Goal: Task Accomplishment & Management: Complete application form

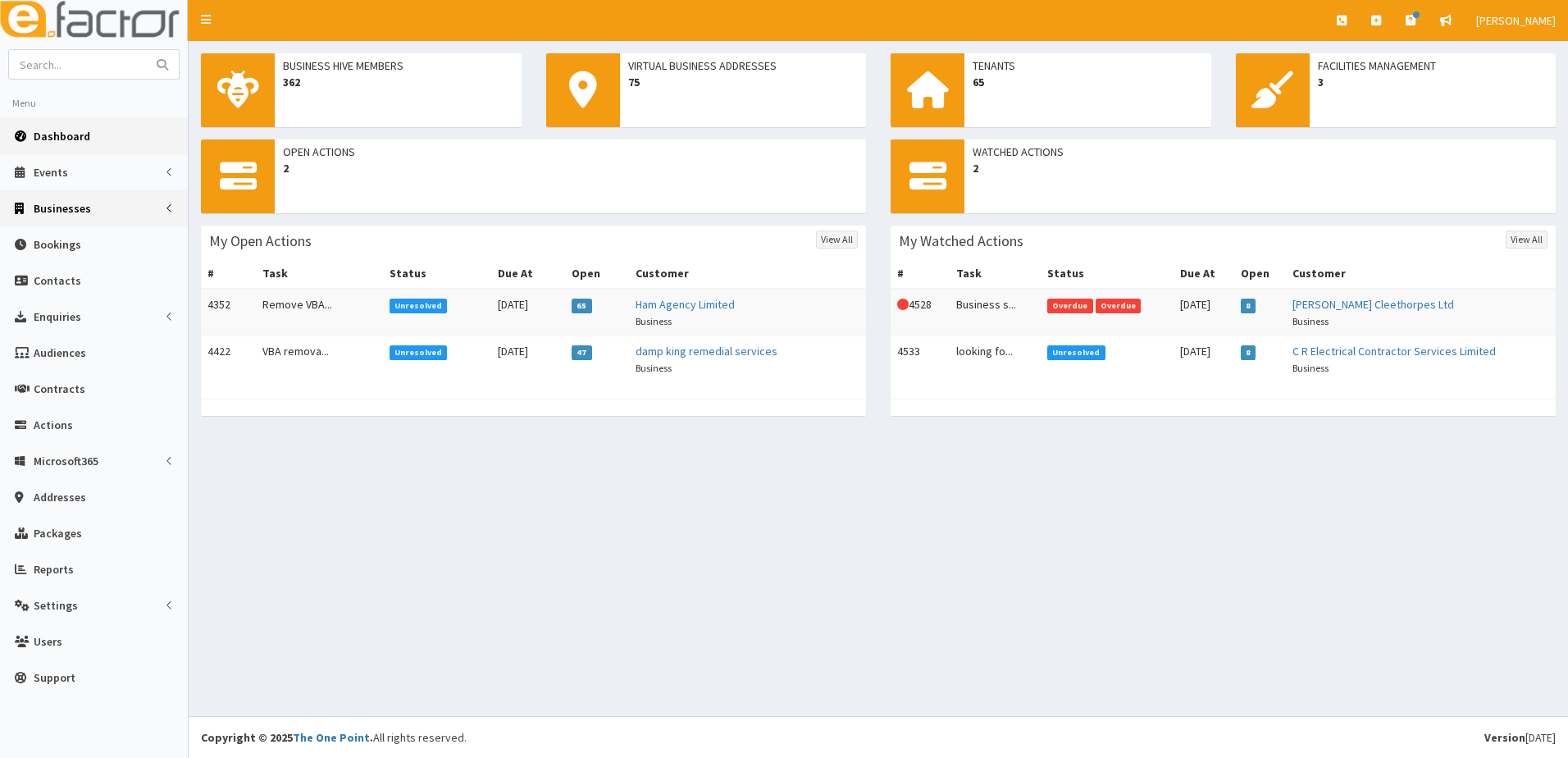
click at [68, 211] on span "Businesses" at bounding box center [62, 208] width 57 height 15
click at [73, 245] on span "Businesses" at bounding box center [63, 238] width 56 height 15
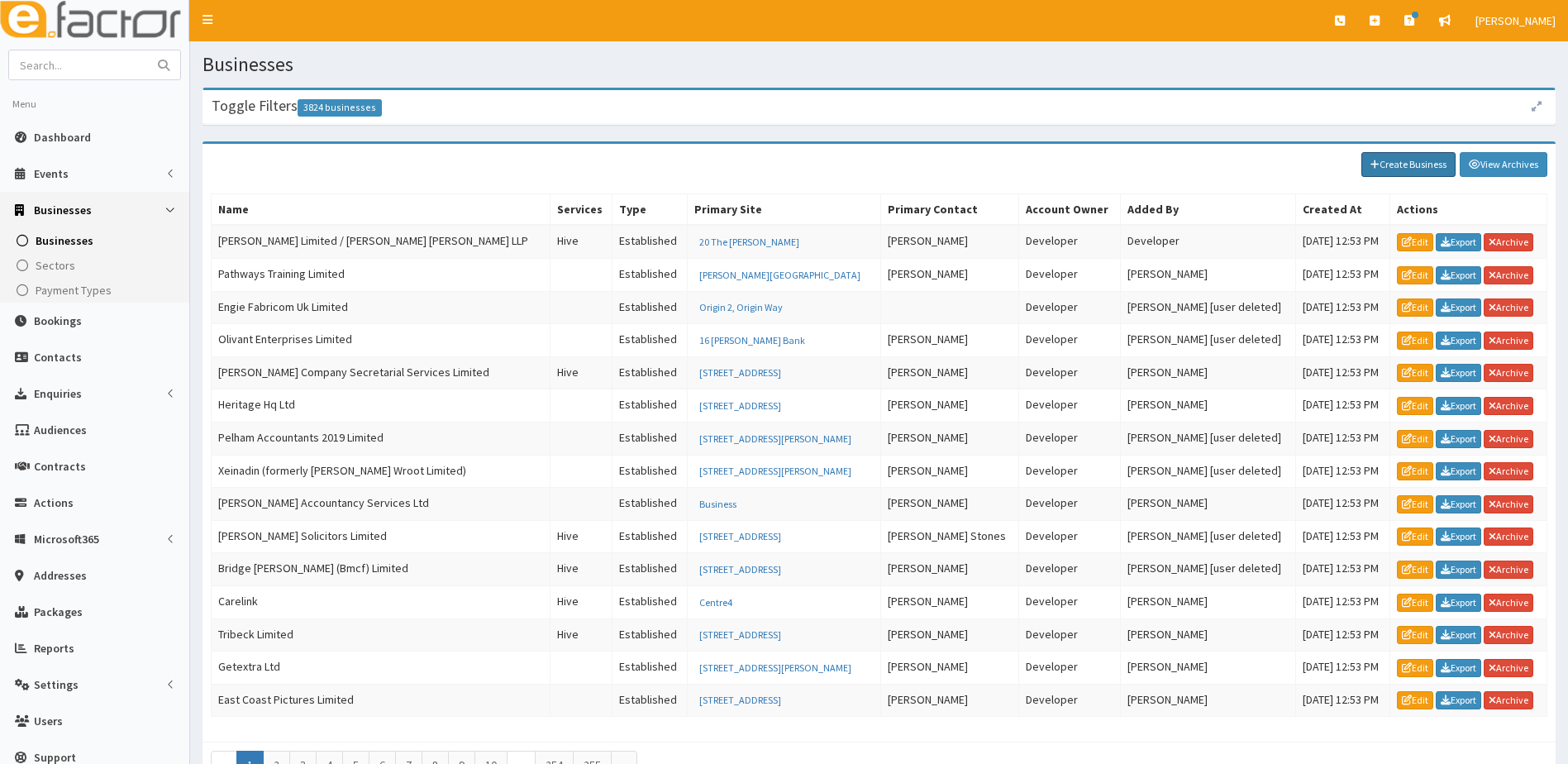
click at [1392, 159] on link "Create Business" at bounding box center [1409, 165] width 94 height 25
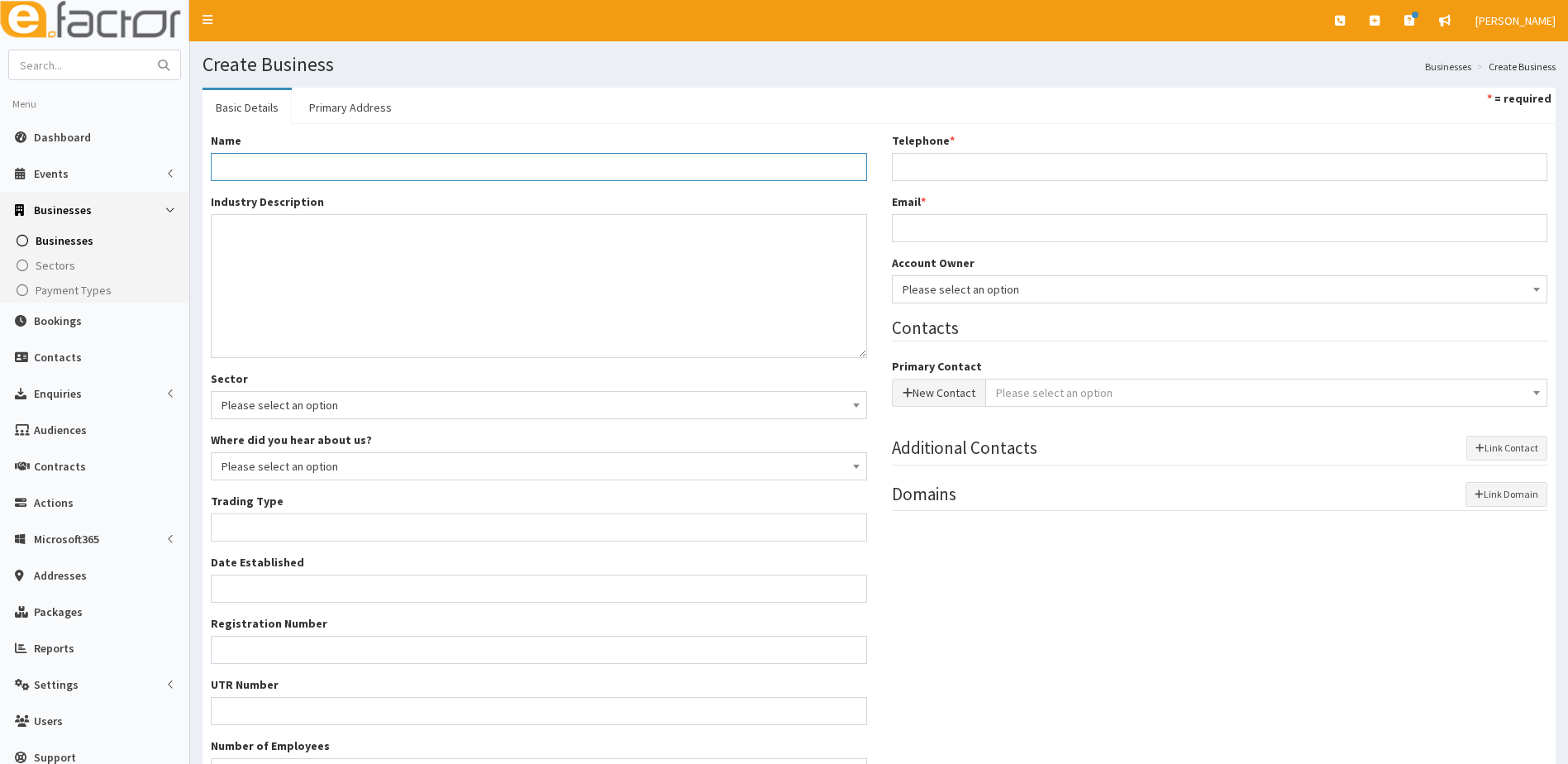
click at [486, 167] on input "Name *" at bounding box center [539, 168] width 656 height 28
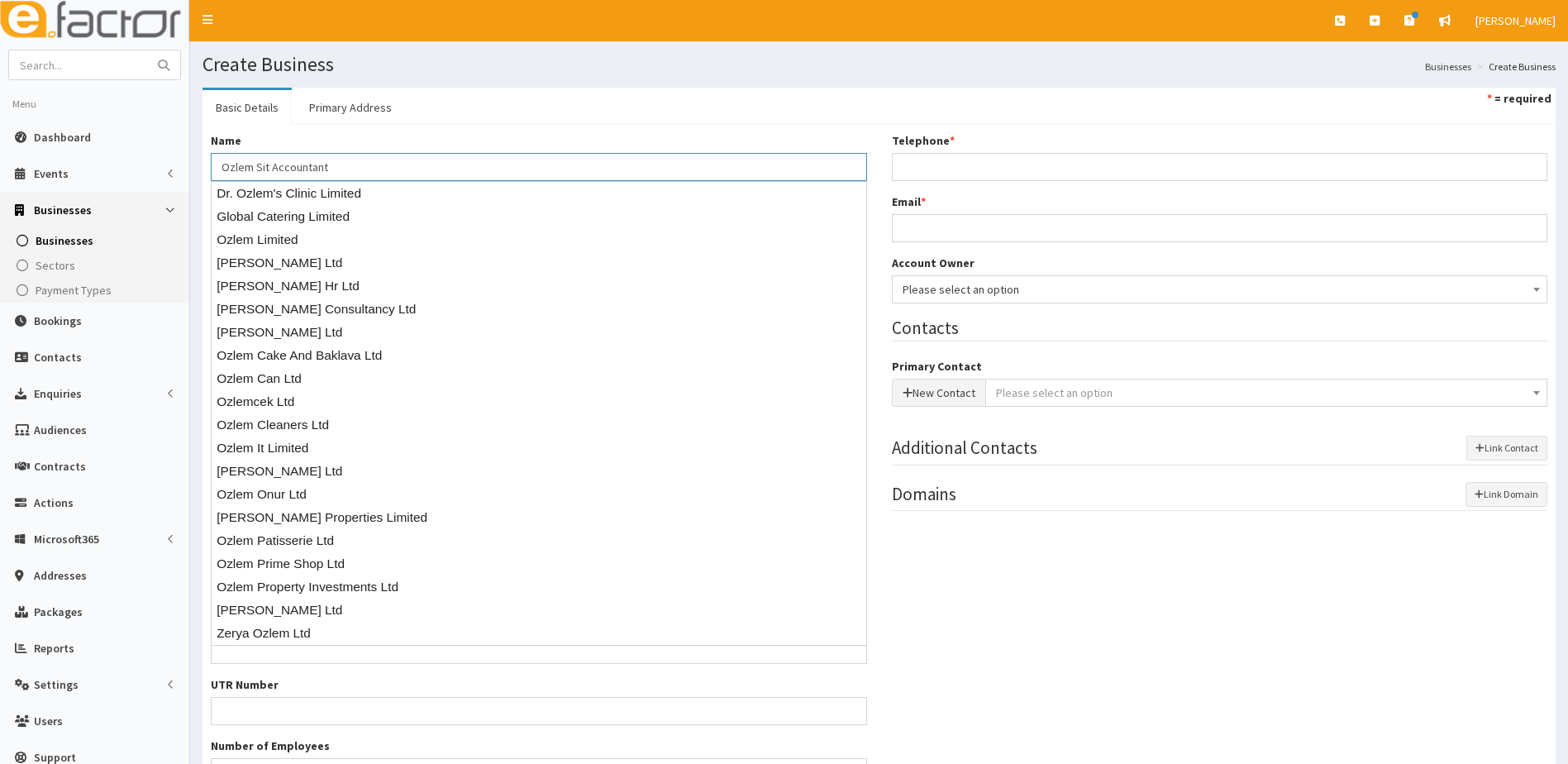
type input "Ozlem Sit Accountant"
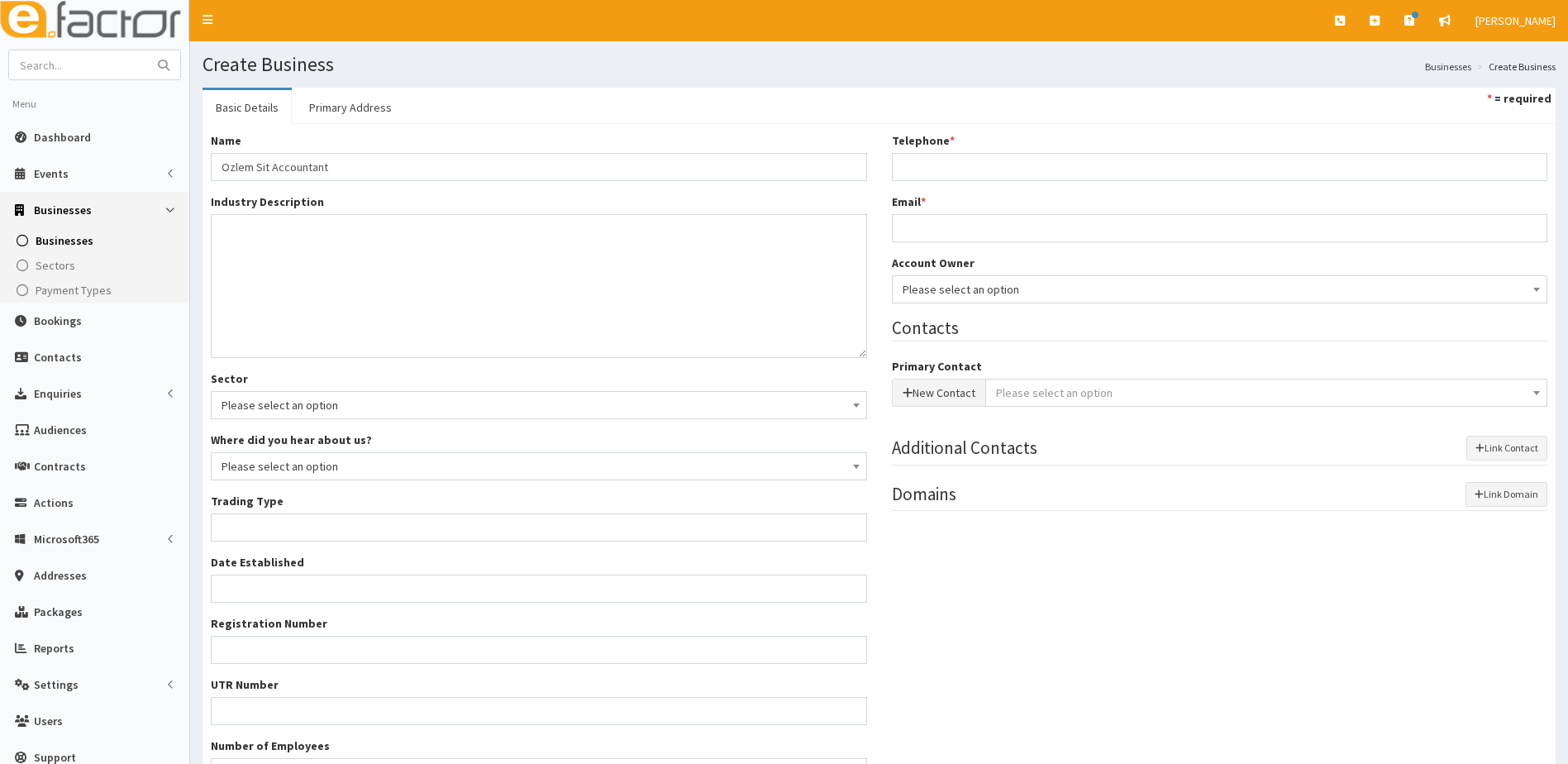
click at [531, 129] on div "Name * Ozlem Sit Accountant Industry Description * Sector Please select an opti…" at bounding box center [879, 465] width 1353 height 683
click at [309, 280] on textarea "Industry Description *" at bounding box center [539, 286] width 656 height 144
type textarea "Accountant"
click at [276, 516] on input "Trading Type *" at bounding box center [539, 527] width 656 height 28
type input "unknown"
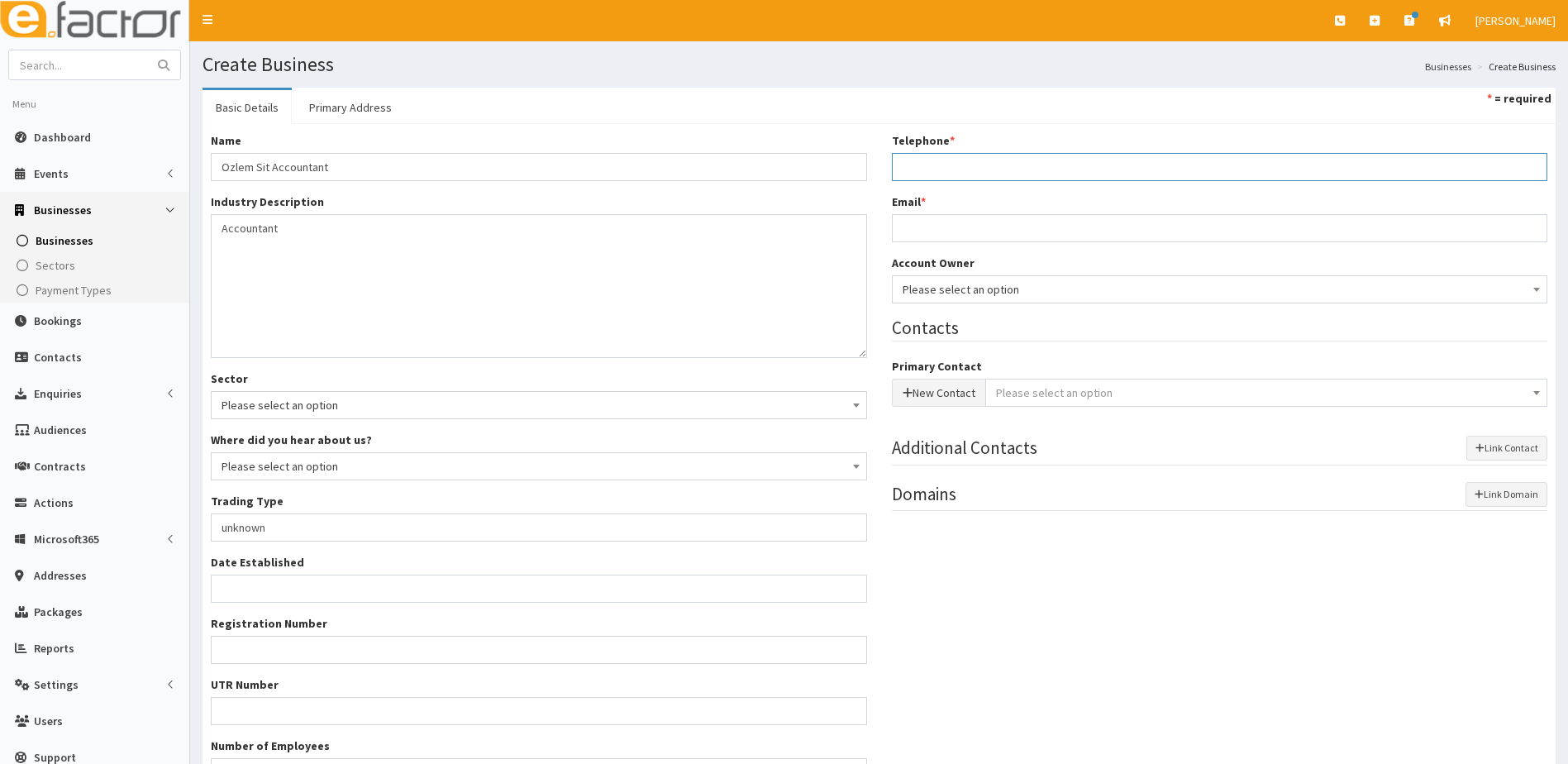
click at [933, 177] on input "Telephone *" at bounding box center [1220, 168] width 656 height 28
type input "07594139034"
click at [943, 242] on input "Email *" at bounding box center [1220, 229] width 656 height 28
type input "ozlem.sit@hotmail.com"
click at [934, 305] on div "Telephone * 07594139034 Email * ozlem.sit@hotmail.com Account Owner * Please se…" at bounding box center [1220, 329] width 681 height 394
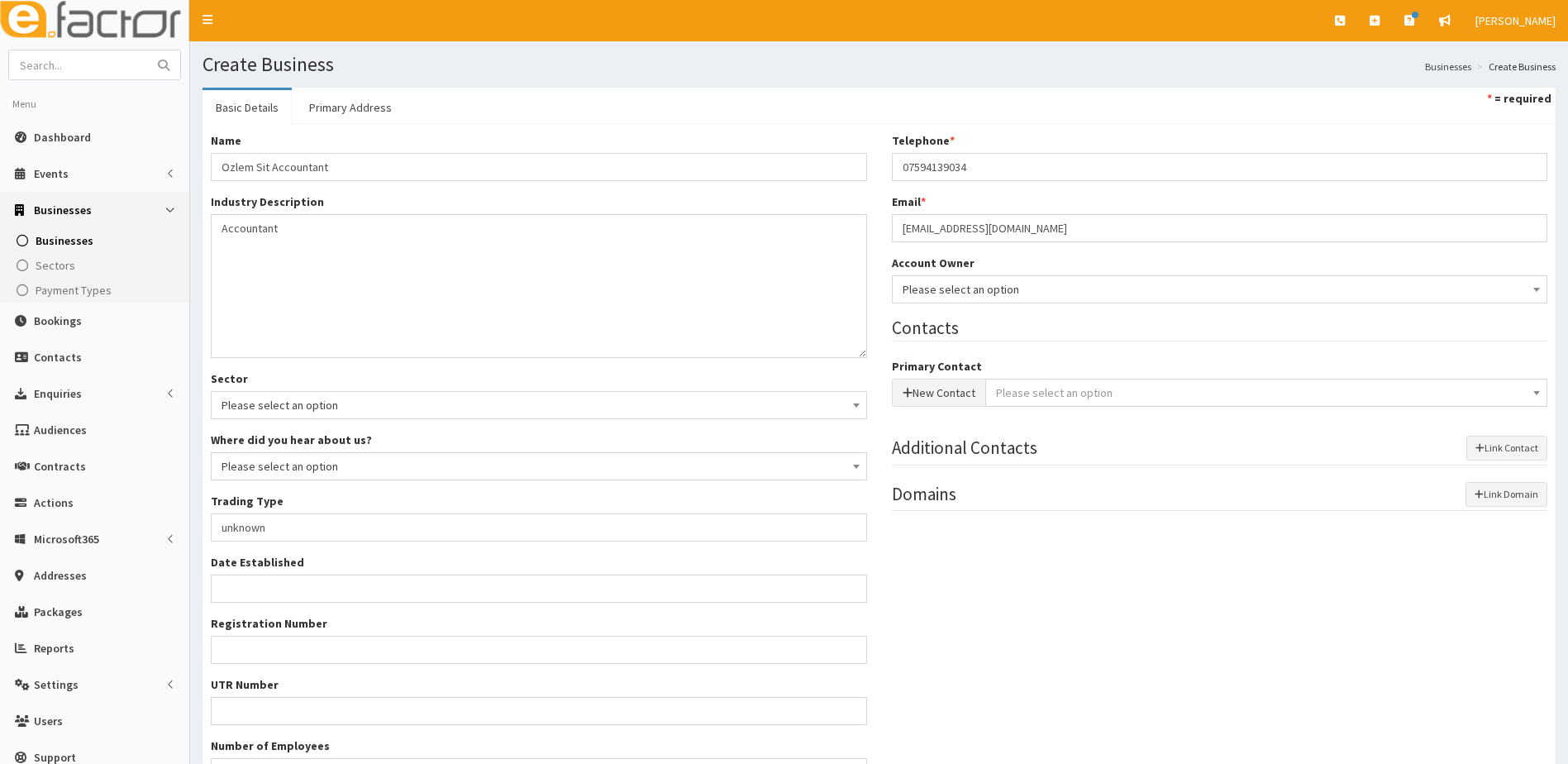
click at [935, 292] on span "Please select an option" at bounding box center [1220, 289] width 635 height 23
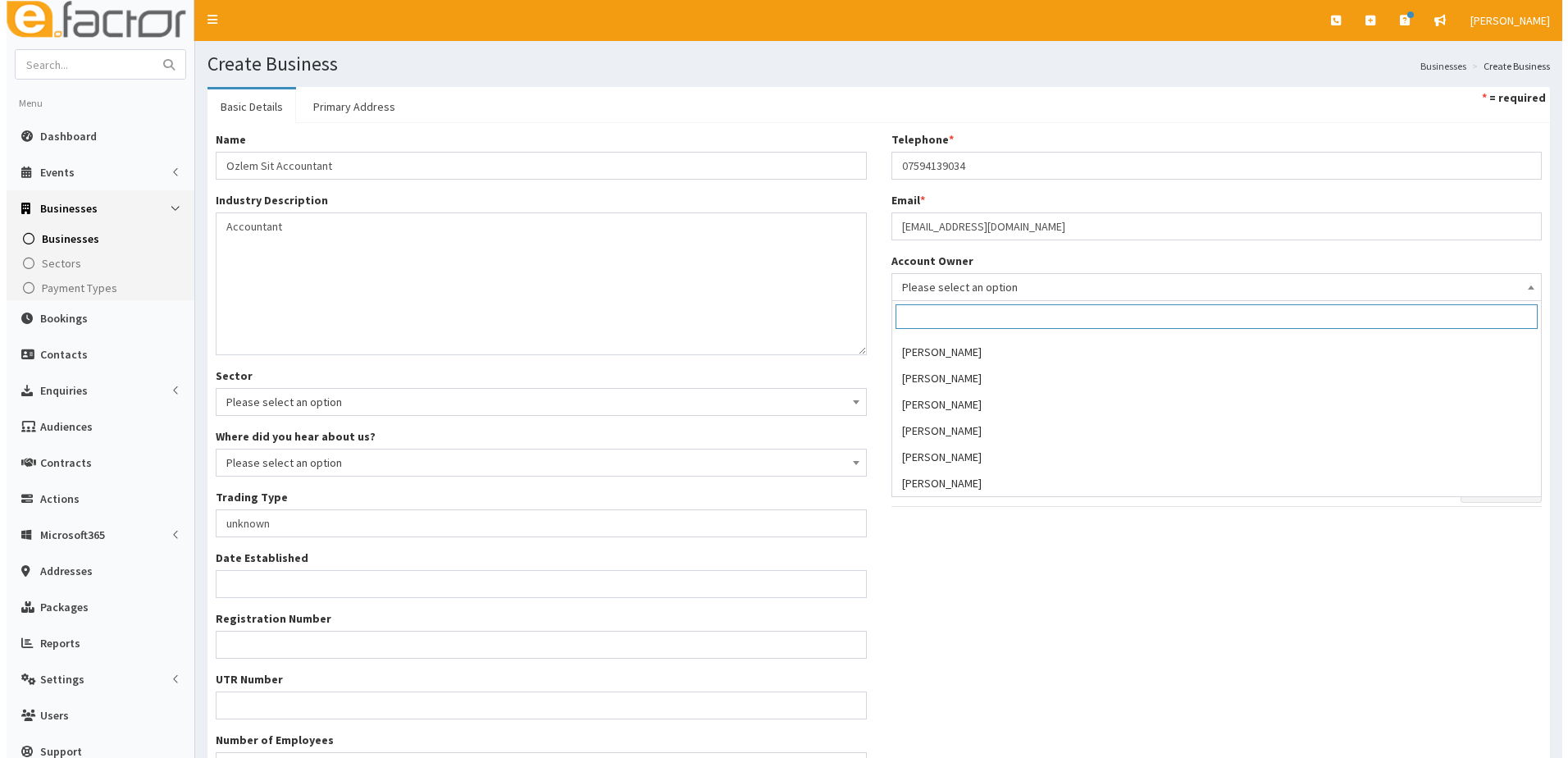
scroll to position [263, 0]
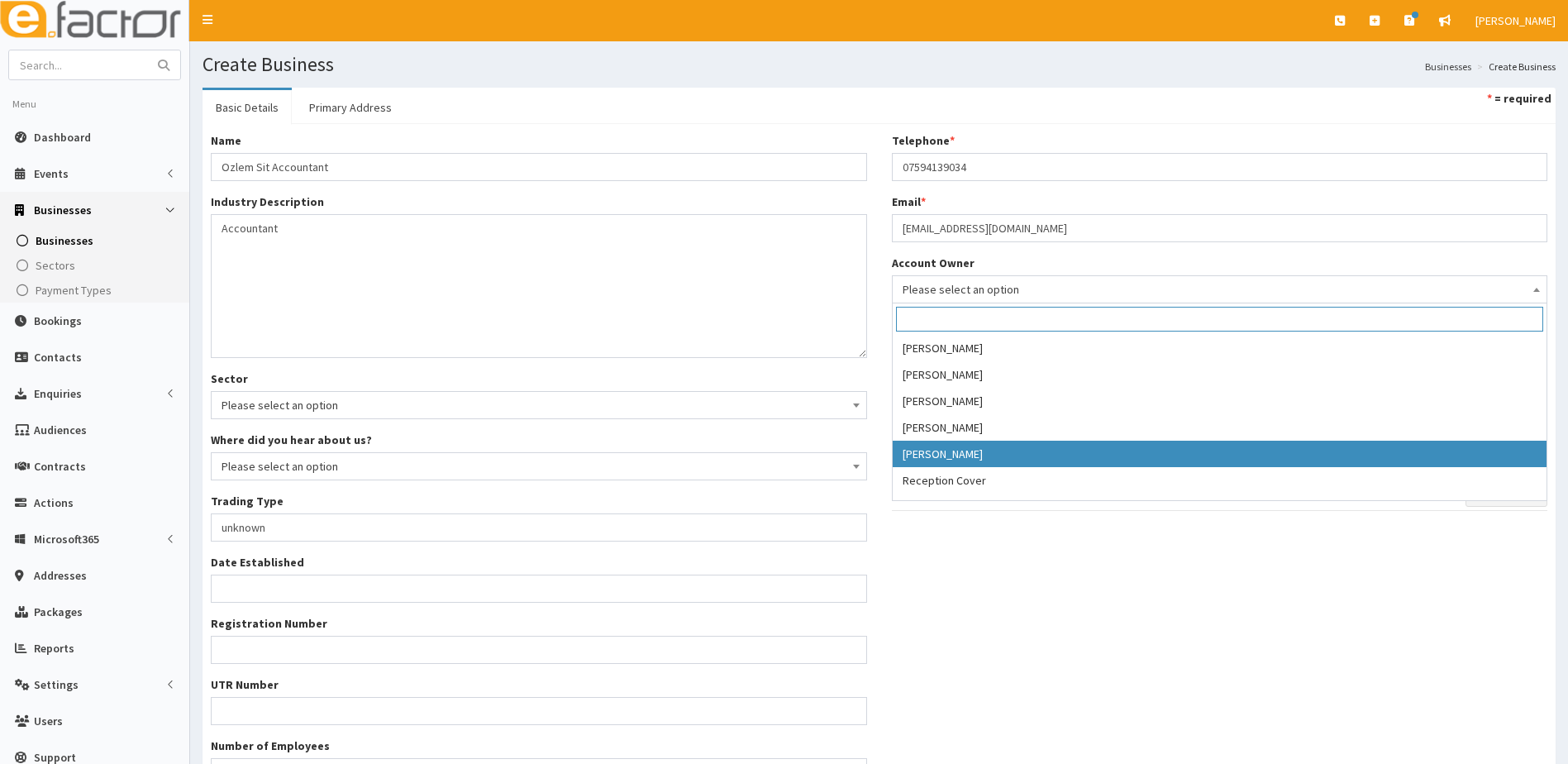
select select "39"
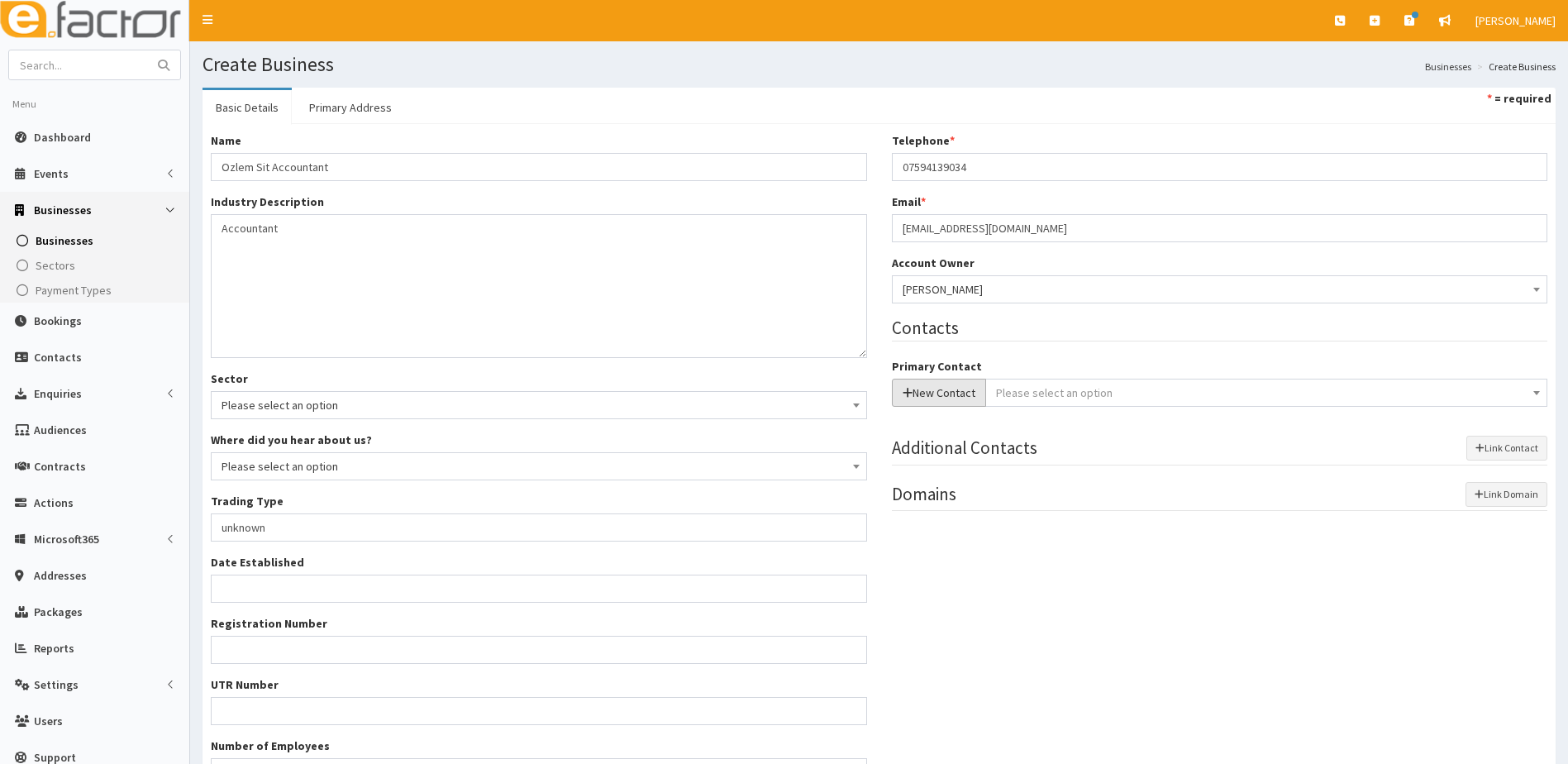
click at [912, 399] on icon "button" at bounding box center [907, 393] width 10 height 12
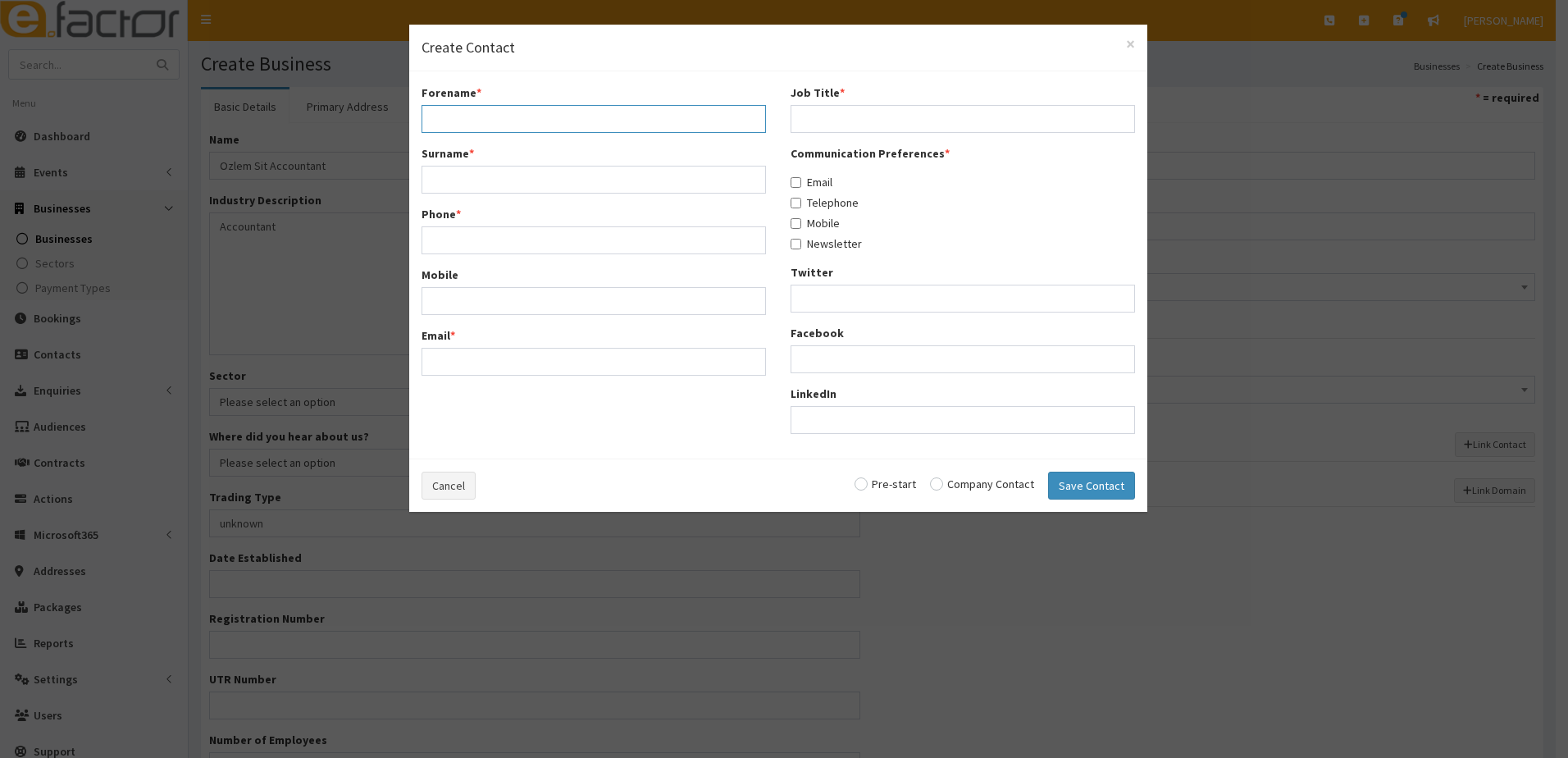
click at [497, 128] on input "Forename *" at bounding box center [594, 119] width 345 height 28
type input "Ozlem"
type input "Sit"
click at [433, 236] on input "Phone *" at bounding box center [594, 240] width 345 height 28
type input "07594139034"
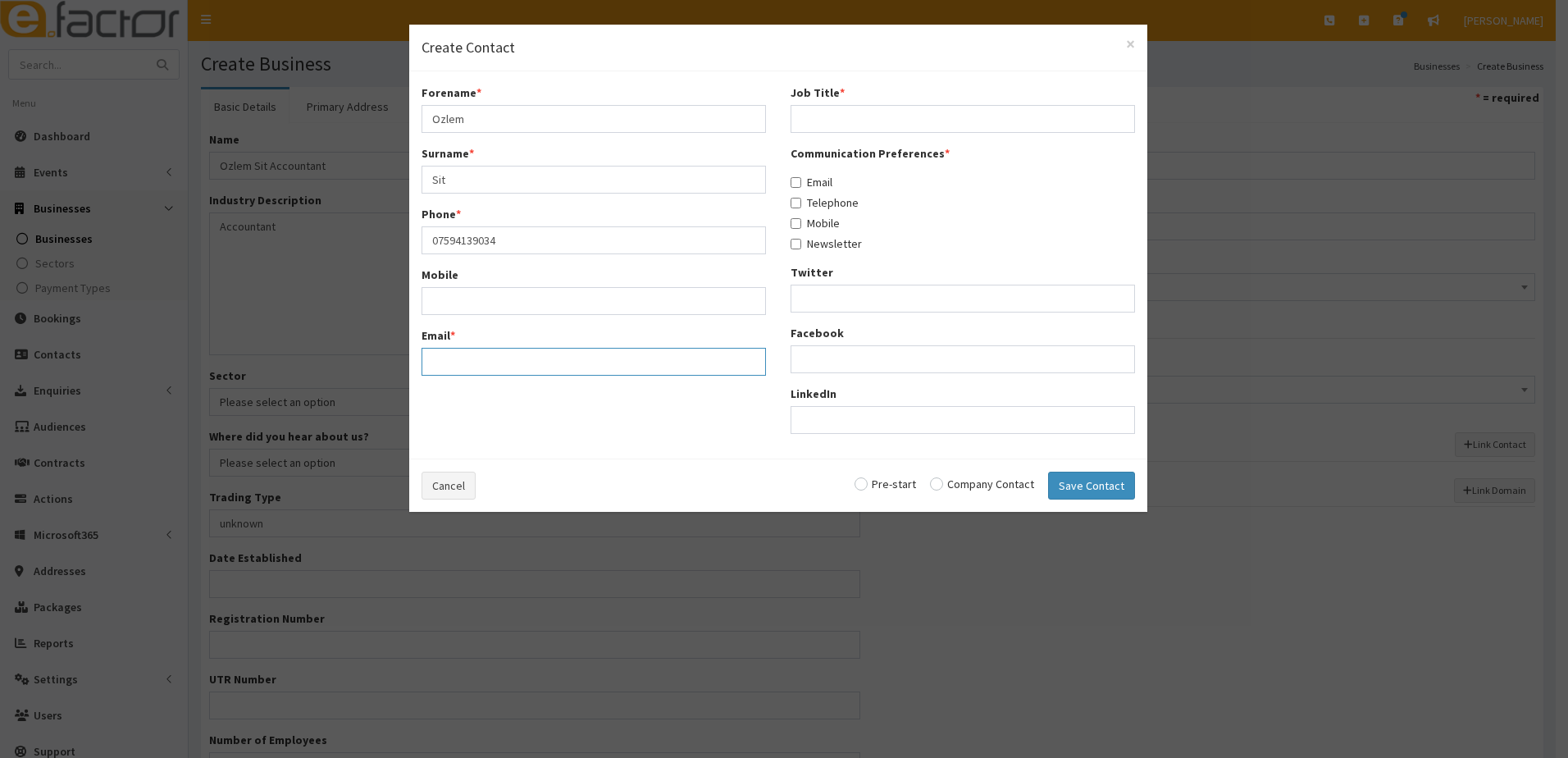
click at [440, 351] on input "Email *" at bounding box center [594, 362] width 345 height 28
type input "[EMAIL_ADDRESS][DOMAIN_NAME]"
click at [834, 115] on input "Job Title *" at bounding box center [962, 119] width 345 height 28
type input "Owner"
click at [800, 185] on input "Email" at bounding box center [795, 183] width 11 height 11
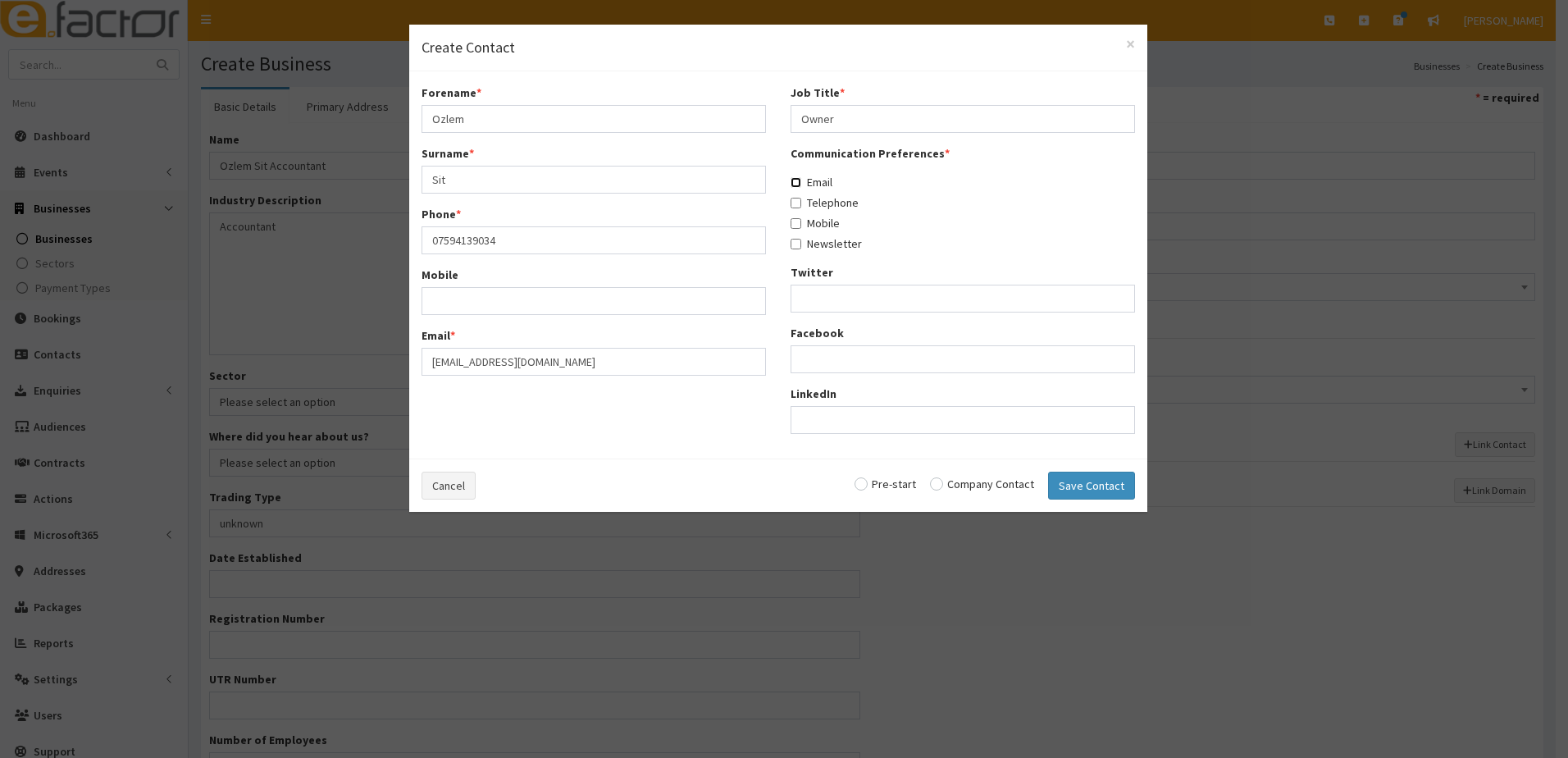
checkbox input "true"
click at [799, 210] on label "Telephone" at bounding box center [824, 202] width 68 height 17
click at [799, 208] on input "Telephone" at bounding box center [795, 203] width 11 height 11
checkbox input "true"
click at [800, 230] on label "Mobile" at bounding box center [815, 222] width 49 height 17
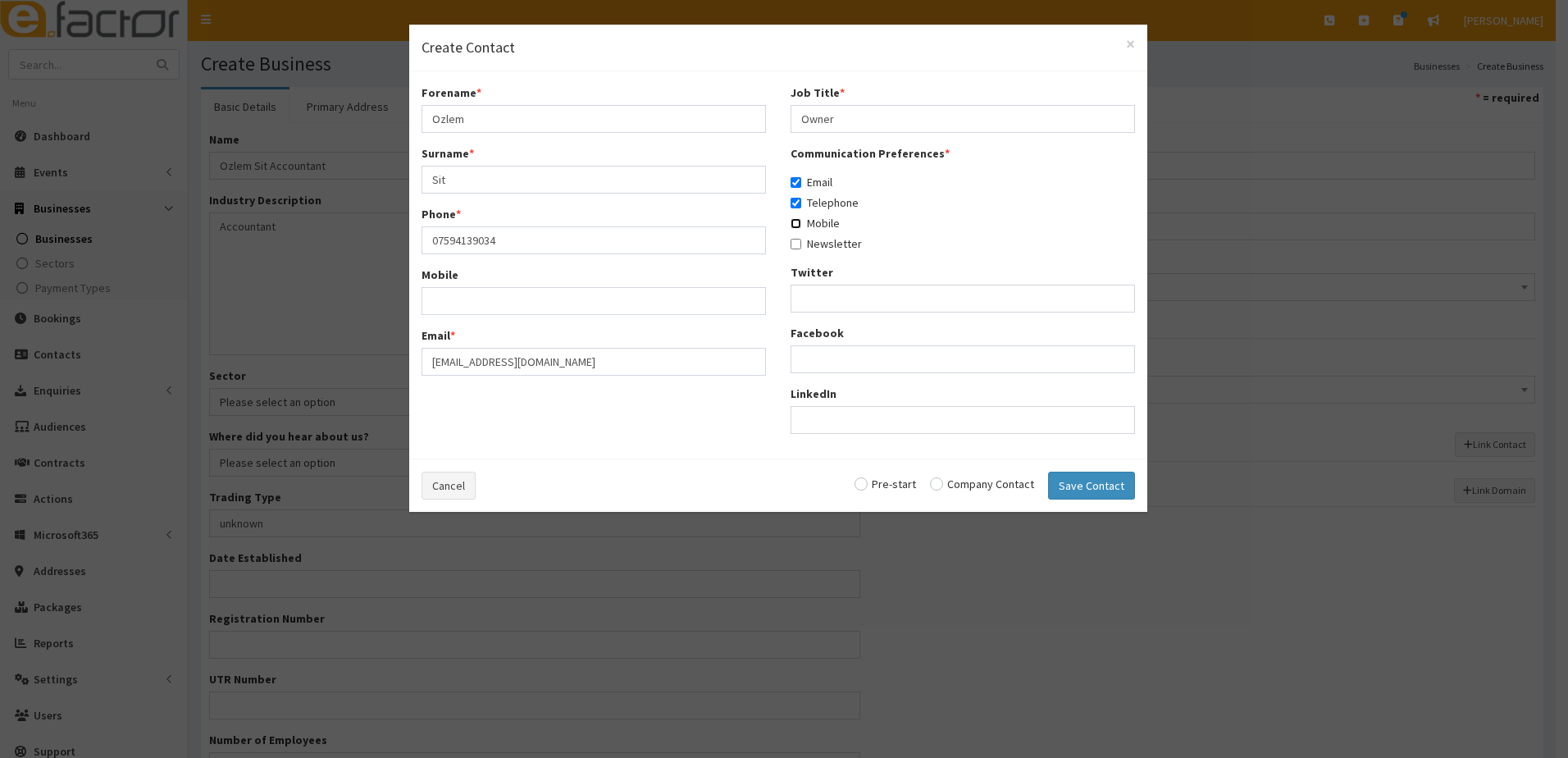
click at [800, 229] on input "Mobile" at bounding box center [795, 223] width 11 height 11
checkbox input "true"
click at [799, 245] on input "Newsletter" at bounding box center [795, 244] width 11 height 11
checkbox input "true"
click at [942, 484] on input "radio" at bounding box center [982, 484] width 104 height 11
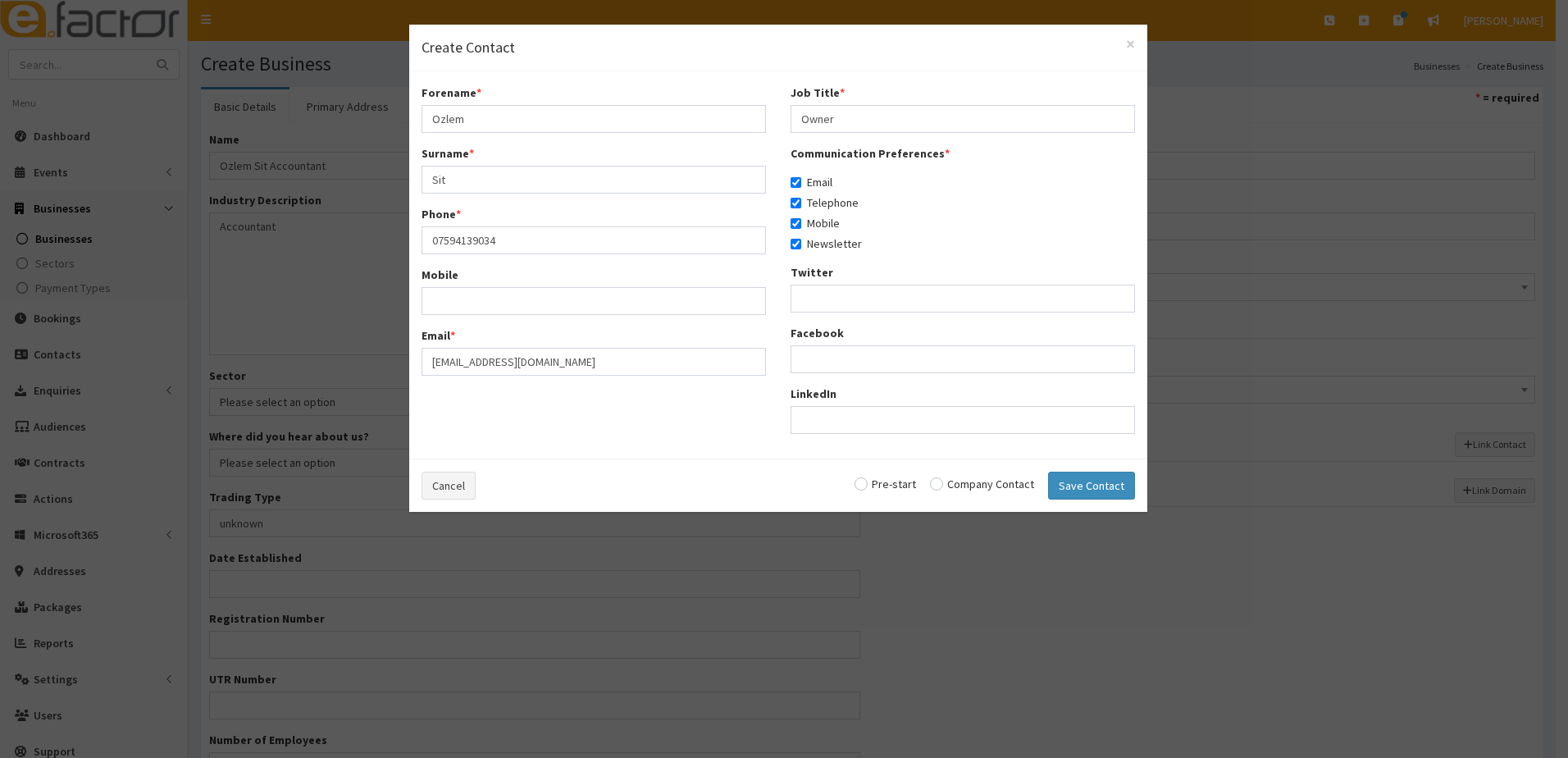
radio input "true"
click at [1081, 480] on button "Save Contact" at bounding box center [1091, 485] width 87 height 28
click at [1082, 484] on button "Save Contact" at bounding box center [1091, 485] width 87 height 28
checkbox input "false"
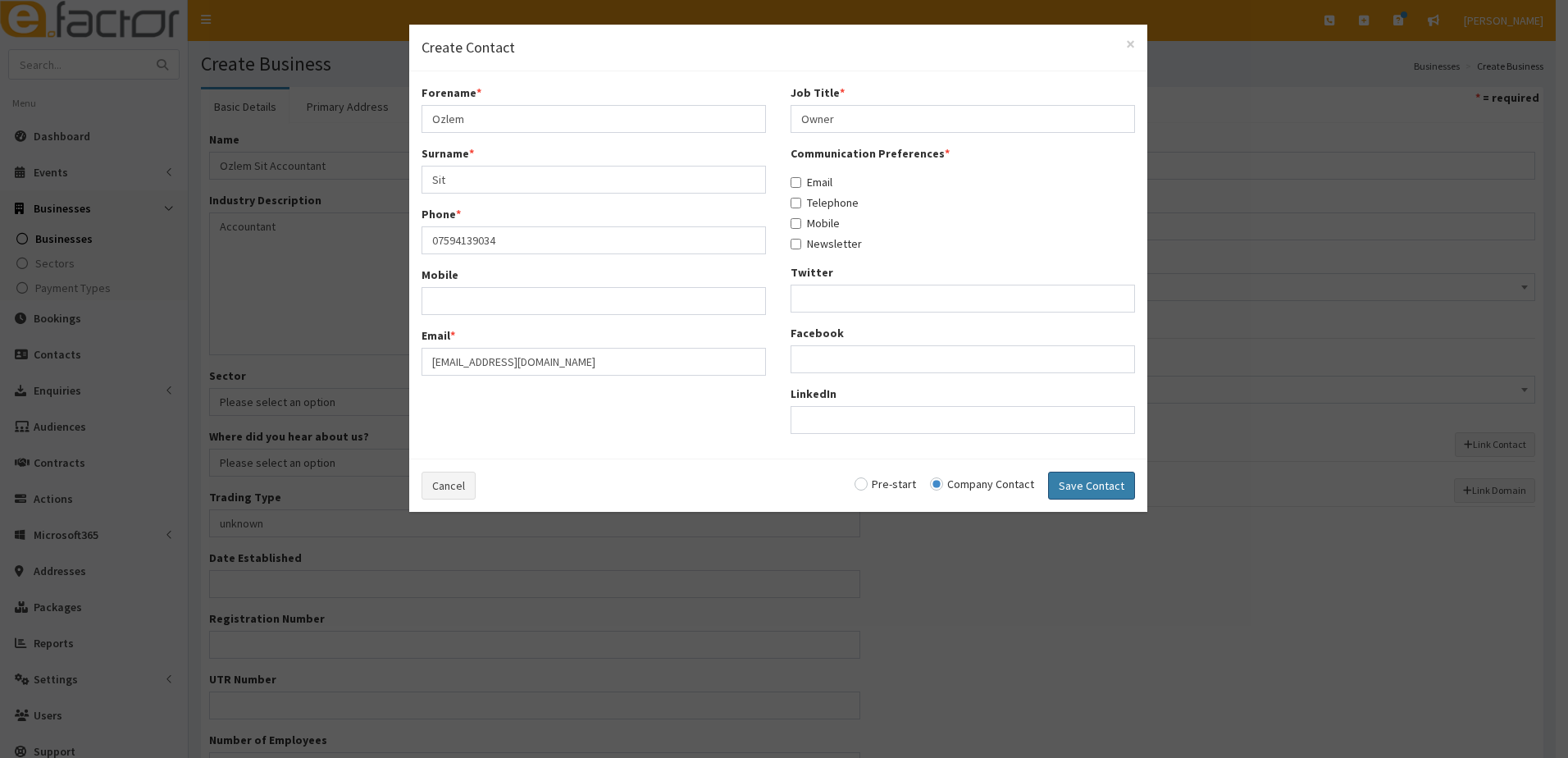
checkbox input "false"
radio input "false"
select select "5271"
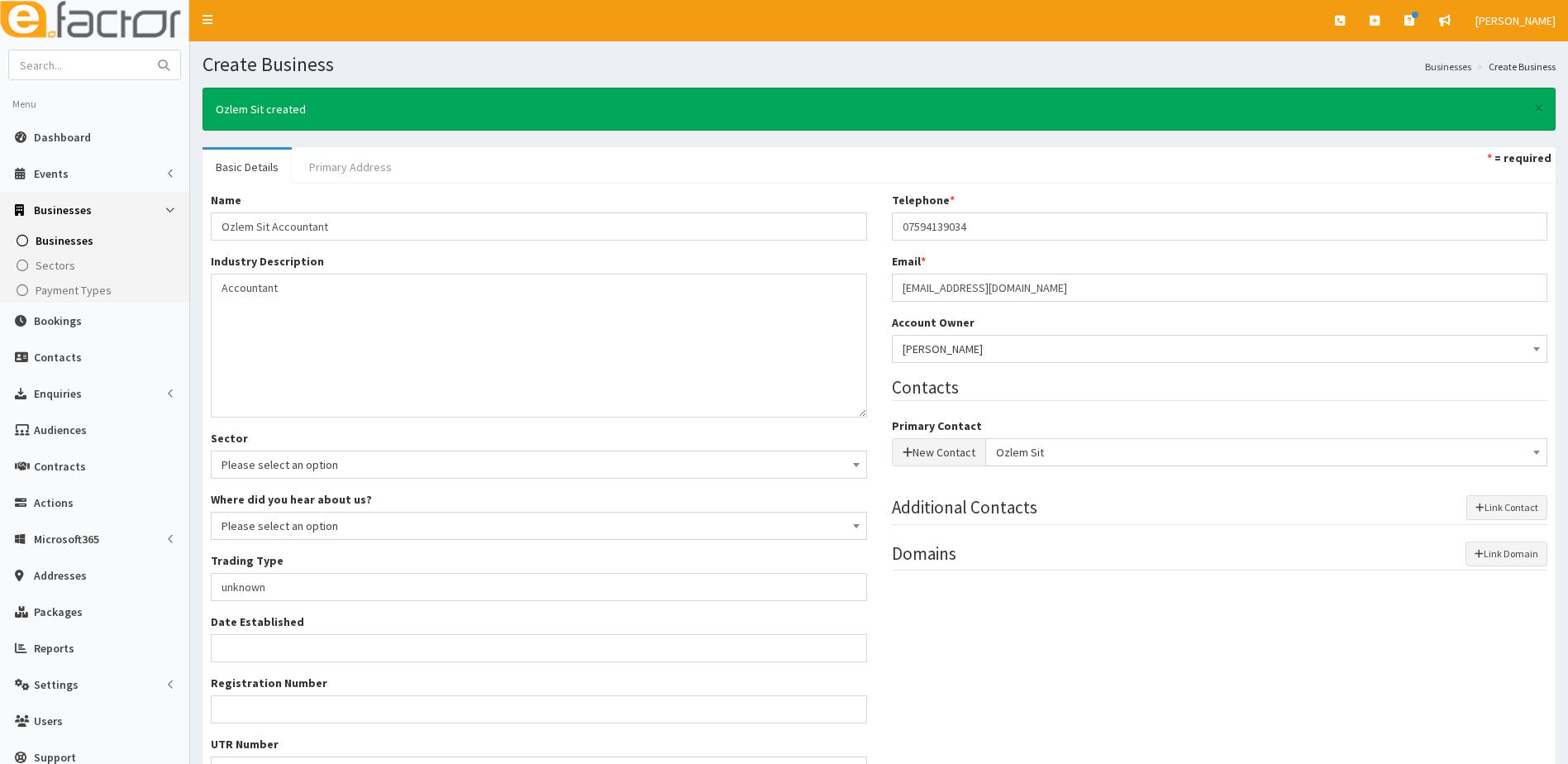
click at [361, 164] on link "Primary Address" at bounding box center [350, 167] width 109 height 35
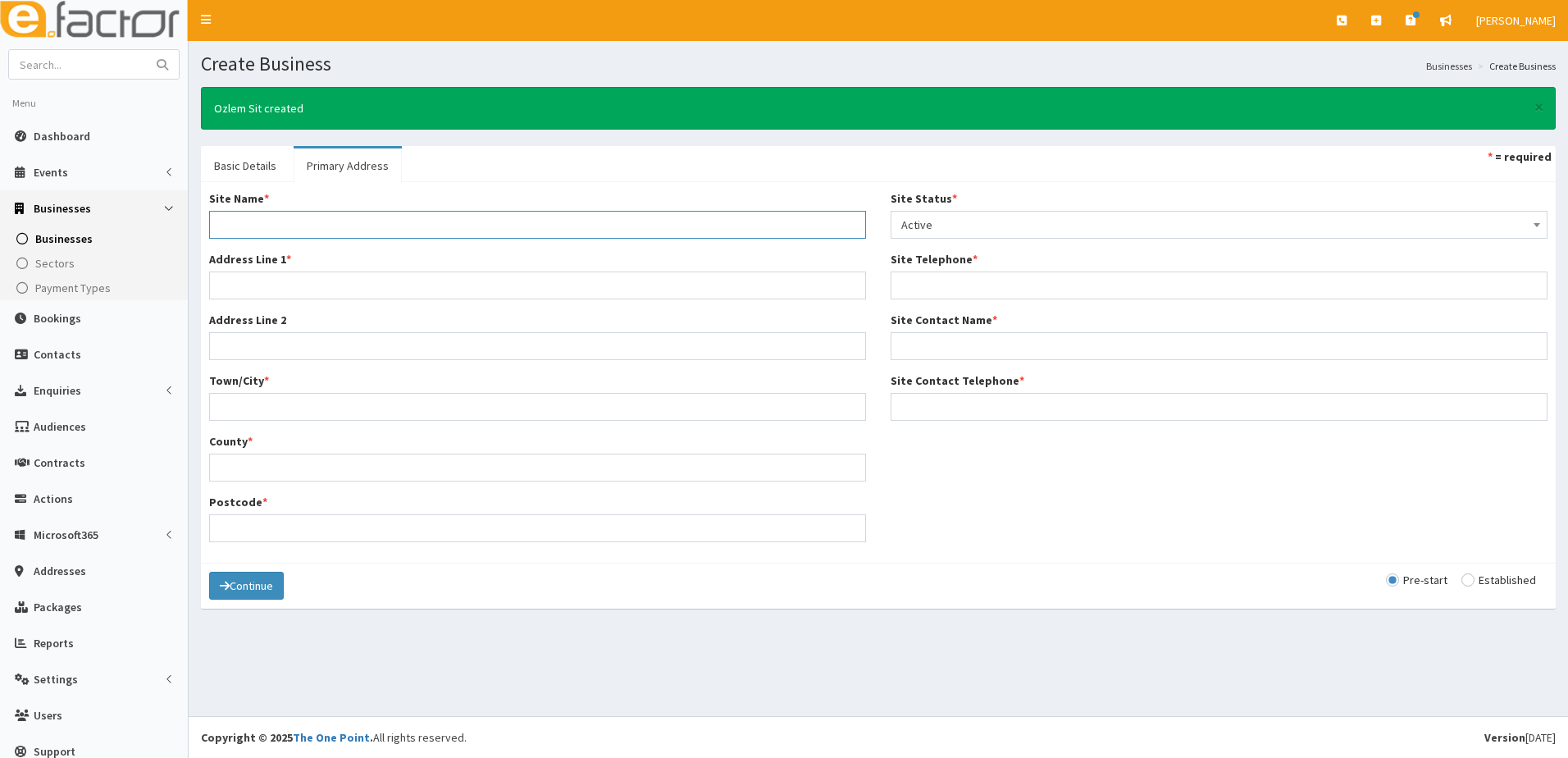
click at [262, 237] on input "Site Name *" at bounding box center [537, 225] width 657 height 28
type input "Home"
type input "[STREET_ADDRESS][PERSON_NAME]"
click at [242, 462] on input "County *" at bounding box center [537, 468] width 657 height 28
click at [240, 410] on input "Cletthorpes" at bounding box center [537, 407] width 657 height 28
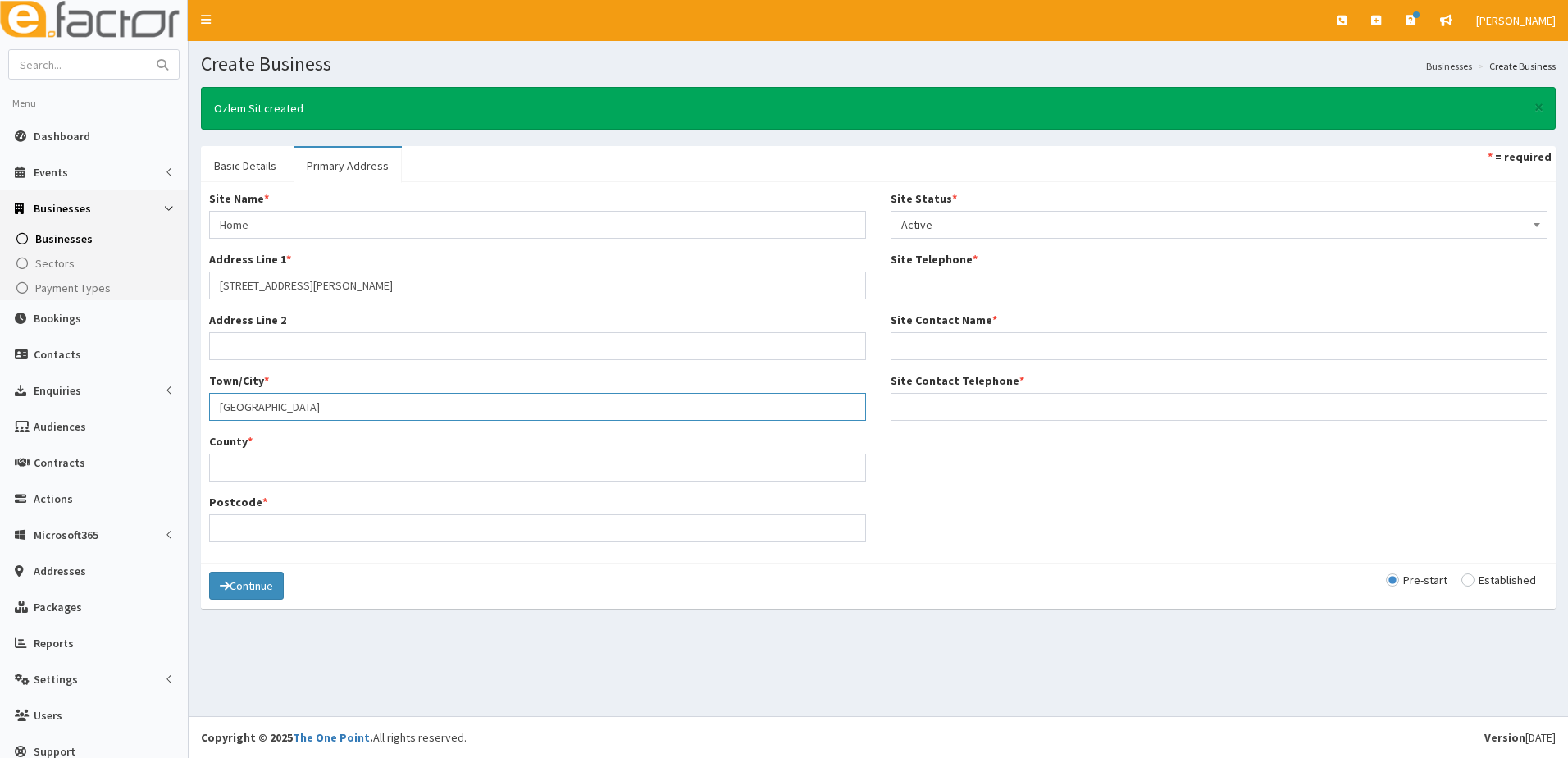
type input "[GEOGRAPHIC_DATA]"
click at [224, 462] on input "County *" at bounding box center [537, 468] width 657 height 28
type input "[GEOGRAPHIC_DATA]"
click at [250, 529] on input "Postcode *" at bounding box center [537, 528] width 657 height 28
paste input "DN35 9NA"
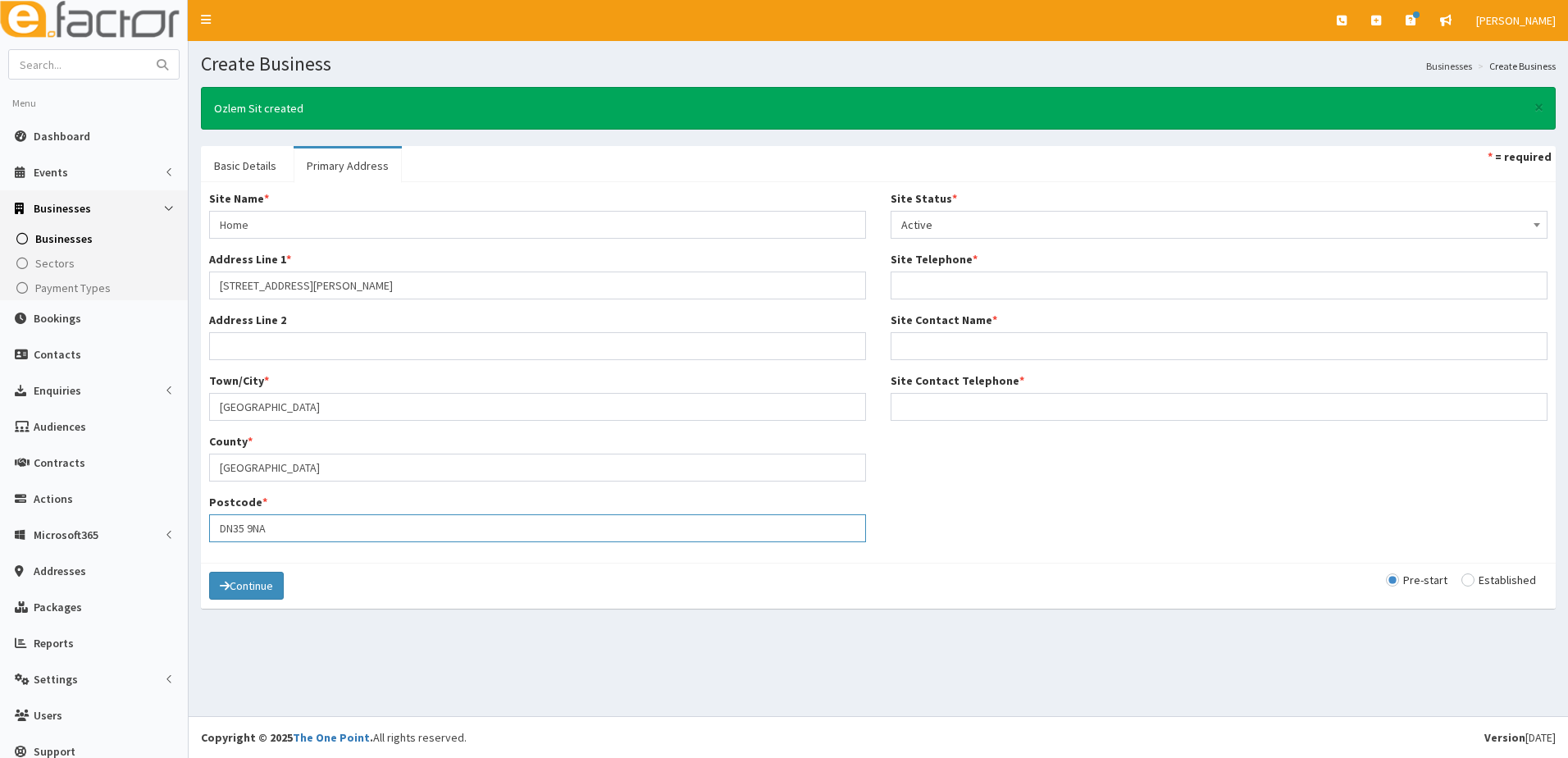
type input "DN35 9NA"
click at [933, 296] on input "Site Telephone *" at bounding box center [1218, 286] width 657 height 28
click at [982, 291] on input "075941739034" at bounding box center [1218, 286] width 657 height 28
type input "07594139034"
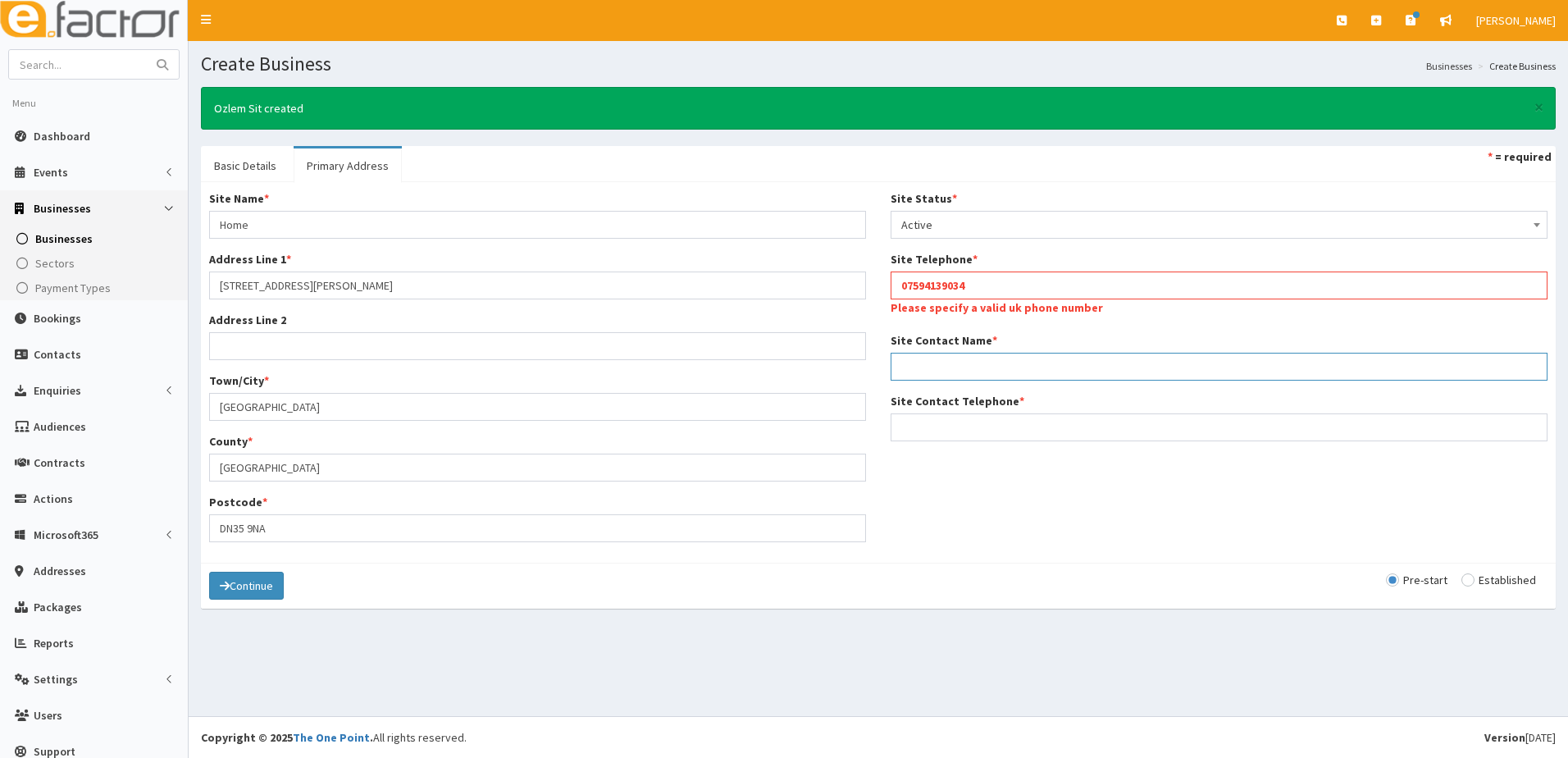
type input "Ozlem Sit"
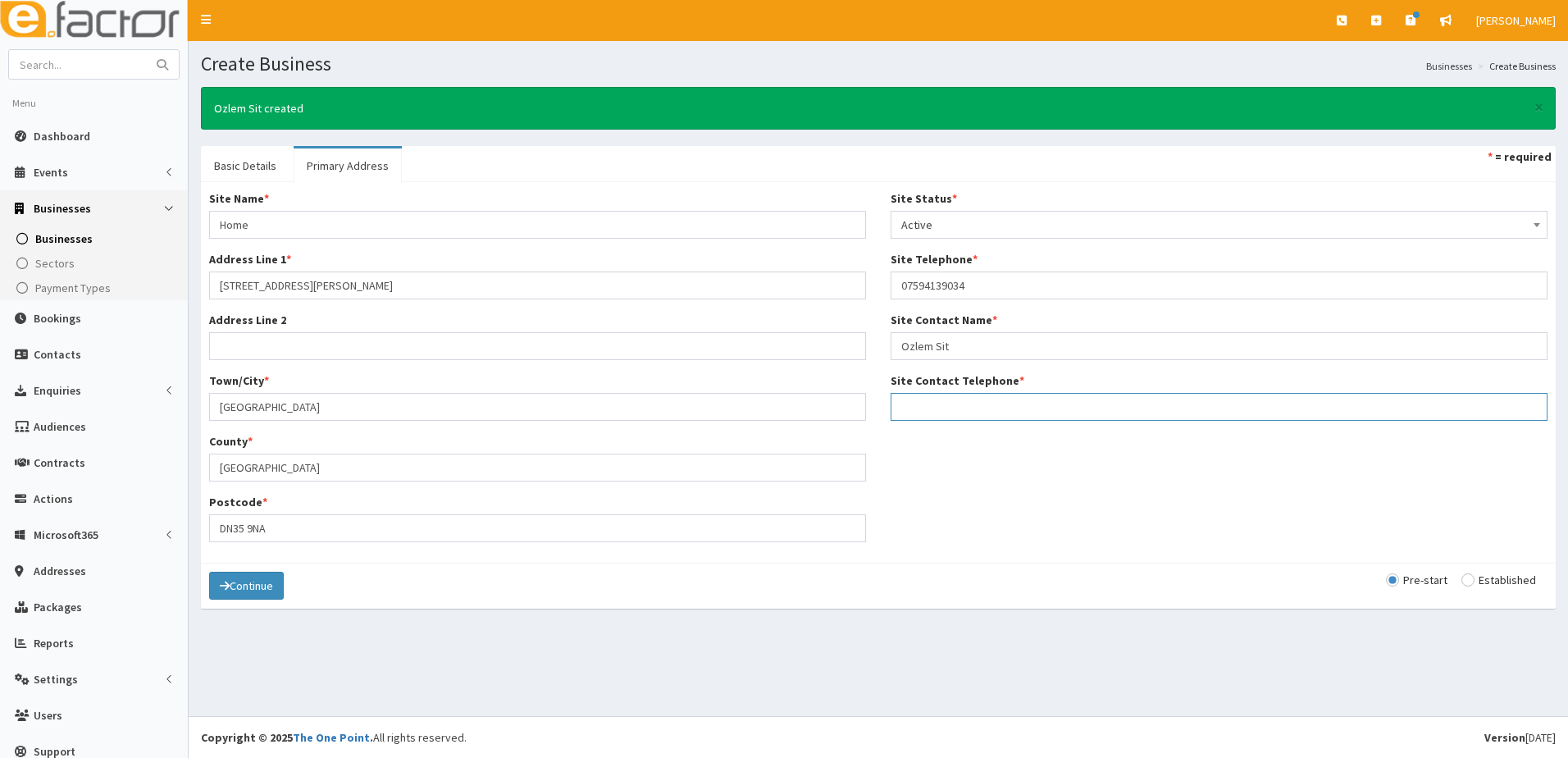
click at [917, 417] on input "Site Contact Telephone *" at bounding box center [1218, 407] width 657 height 28
type input "07594139034"
click at [1462, 579] on input "radio" at bounding box center [1499, 579] width 75 height 11
radio input "true"
click at [266, 578] on button "Continue" at bounding box center [246, 586] width 75 height 28
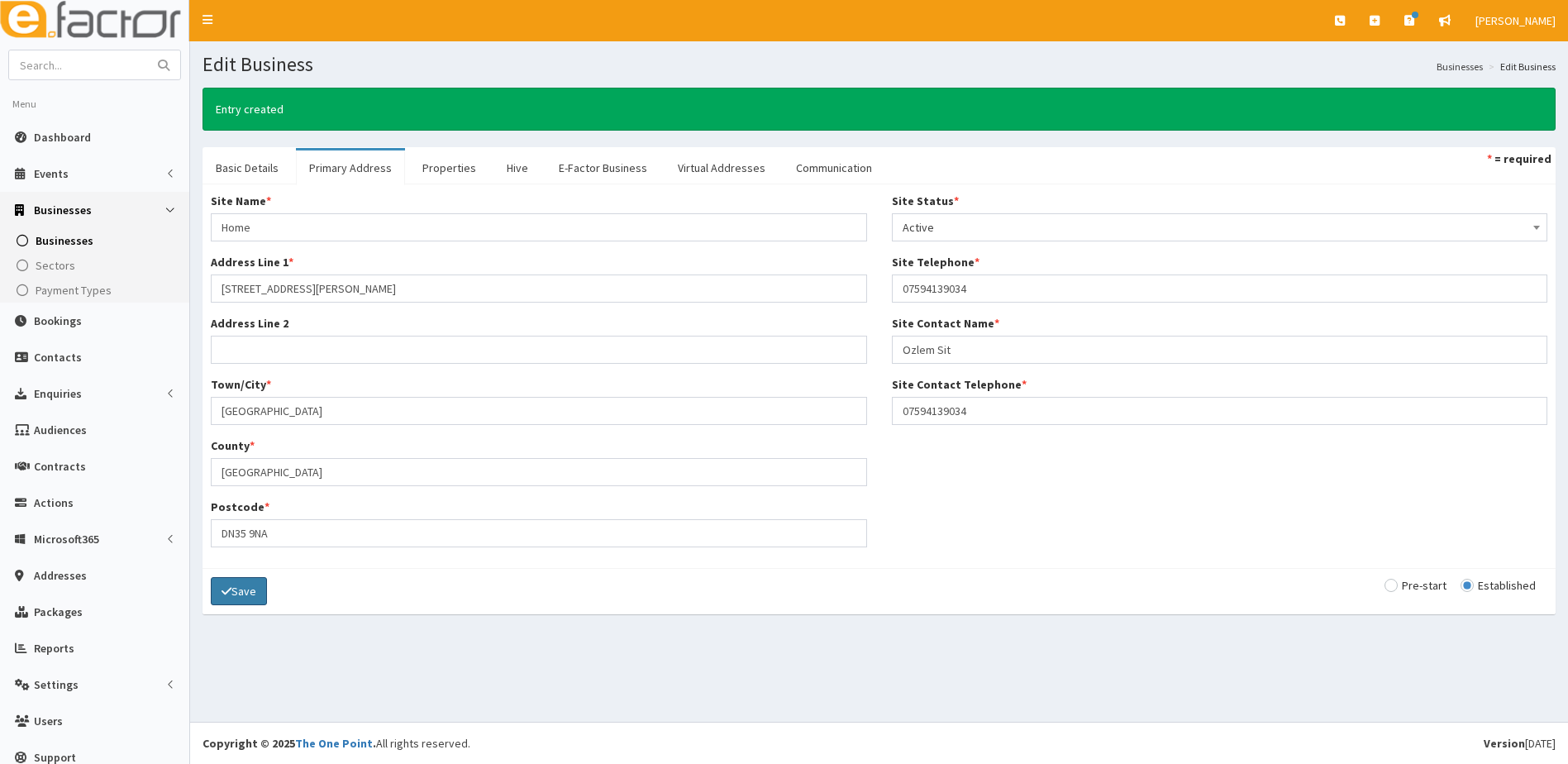
click at [248, 581] on button "Save" at bounding box center [238, 591] width 56 height 28
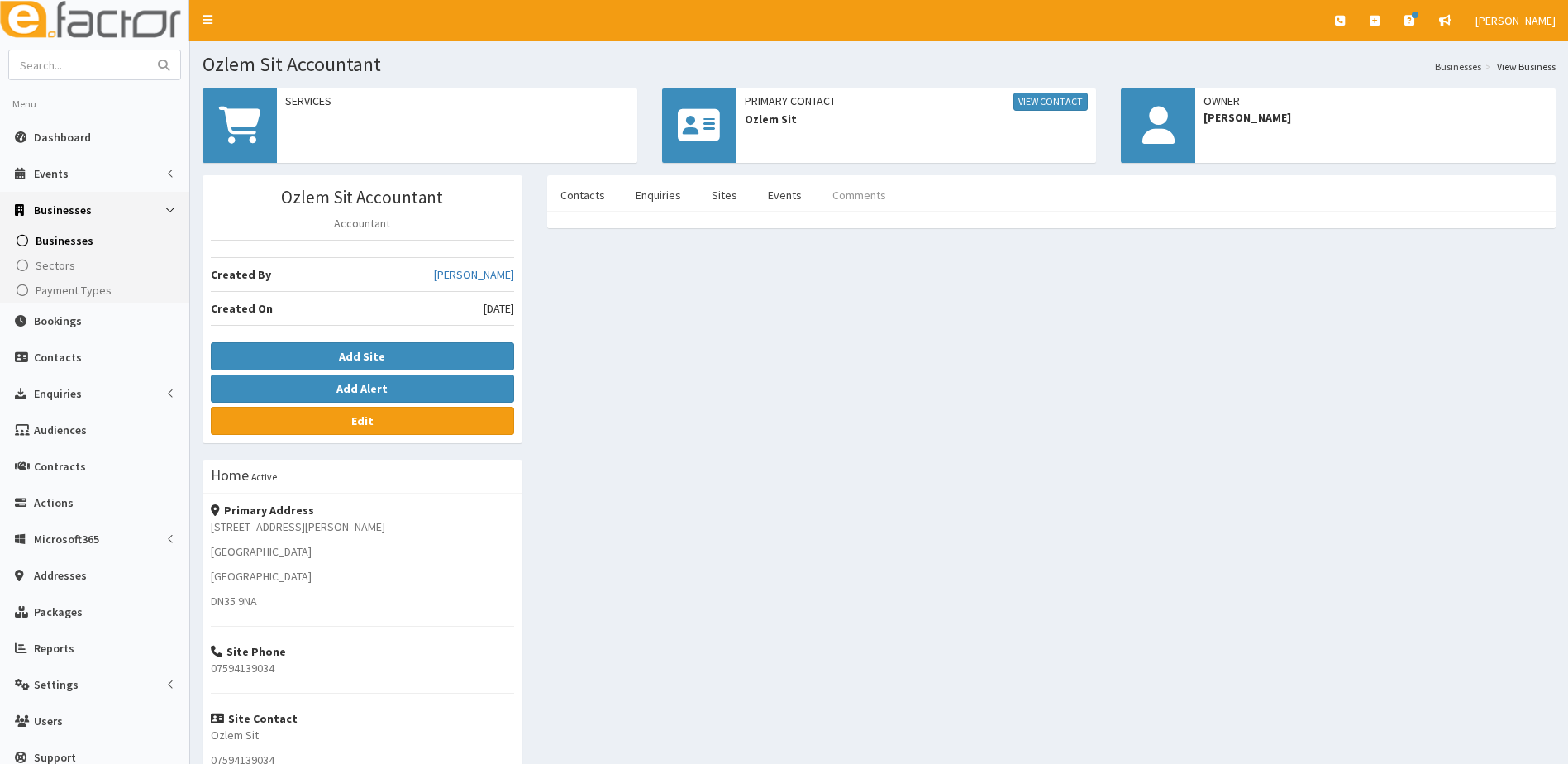
click at [845, 203] on link "Comments" at bounding box center [859, 195] width 80 height 35
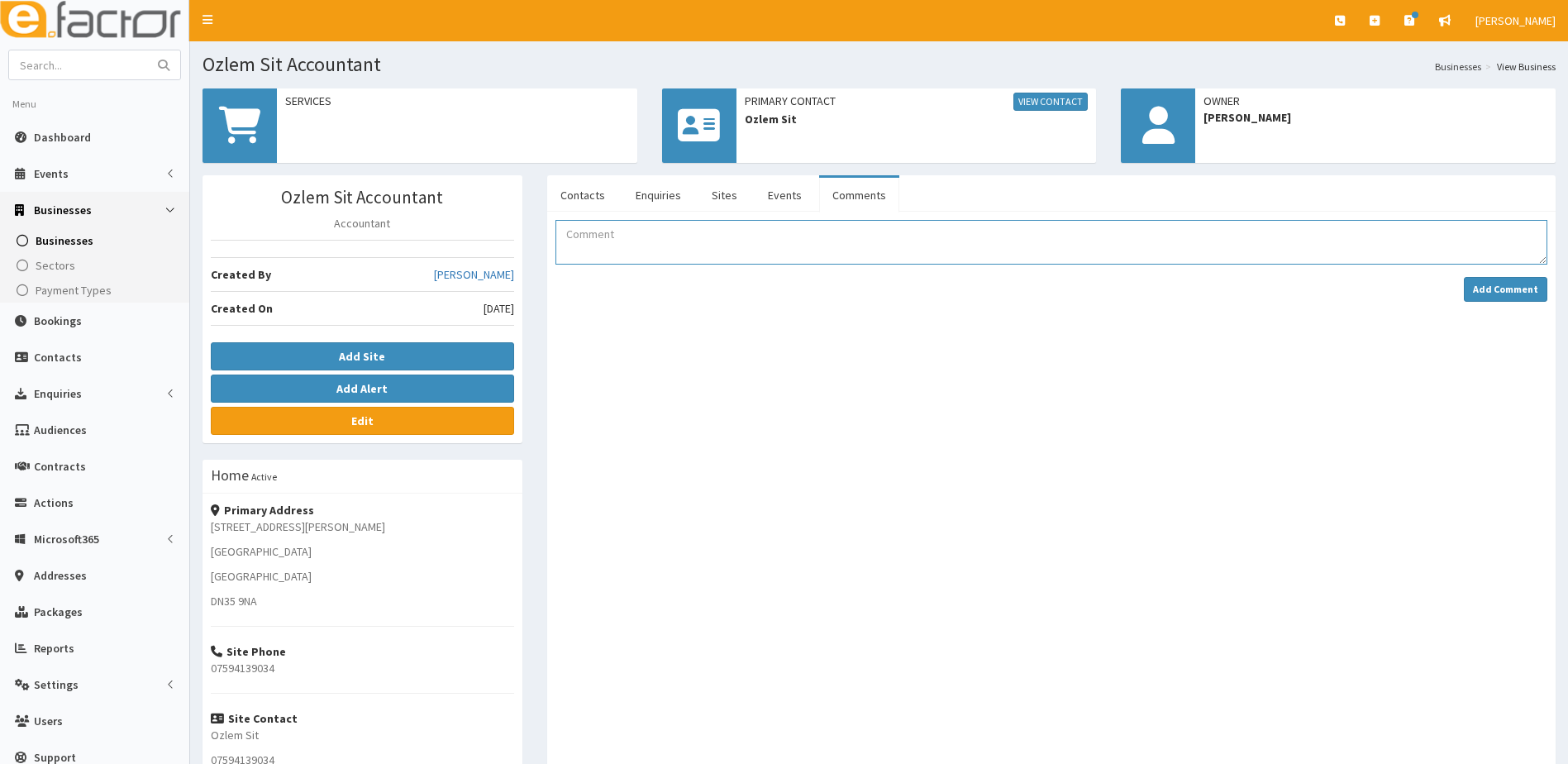
click at [638, 234] on textarea "Comment" at bounding box center [1052, 242] width 992 height 44
type textarea "Viewing booked for [GEOGRAPHIC_DATA][PERSON_NAME] floor office"
click at [1501, 286] on strong "Add Comment" at bounding box center [1506, 289] width 66 height 12
